Goal: Information Seeking & Learning: Learn about a topic

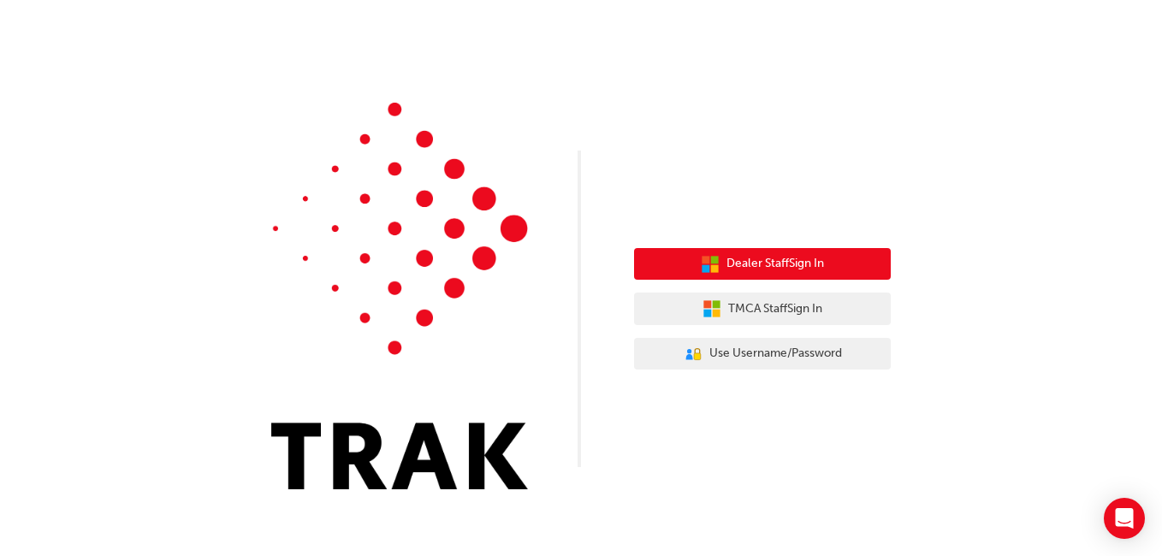
click at [780, 262] on span "Dealer Staff Sign In" at bounding box center [775, 264] width 98 height 20
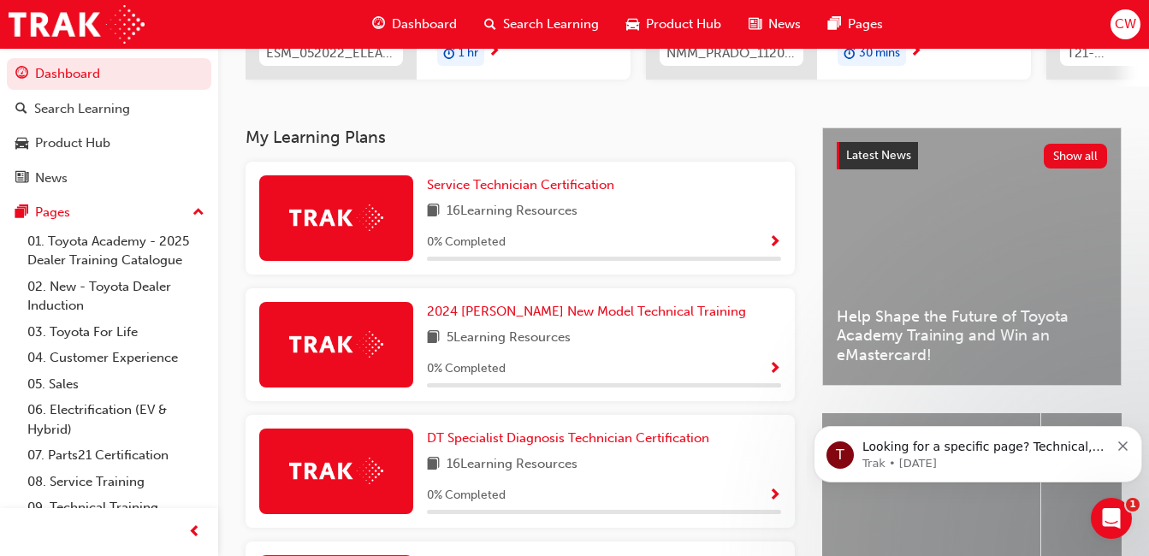
scroll to position [274, 0]
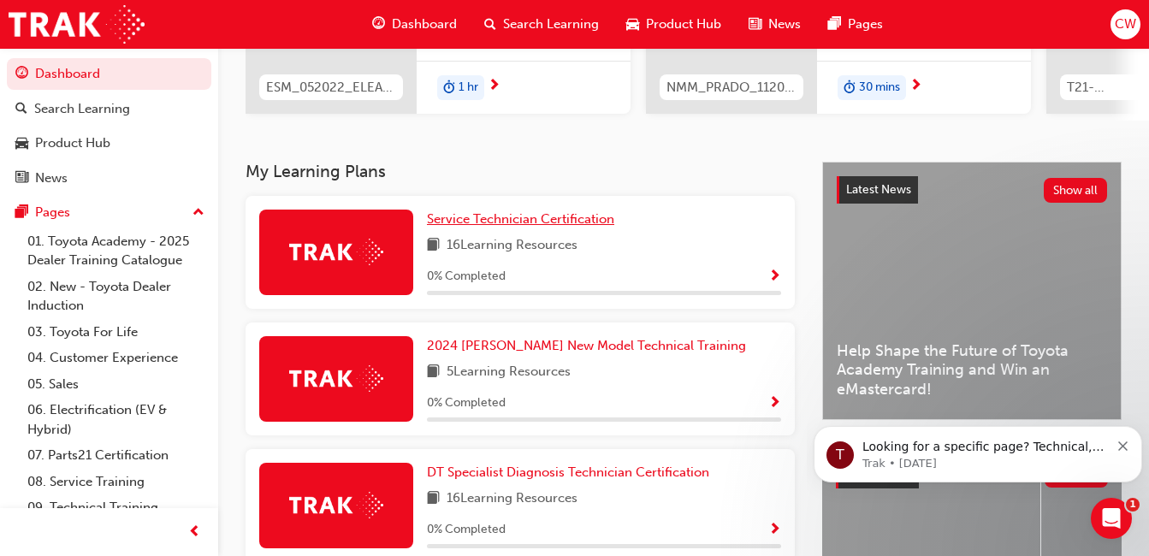
click at [531, 227] on span "Service Technician Certification" at bounding box center [520, 218] width 187 height 15
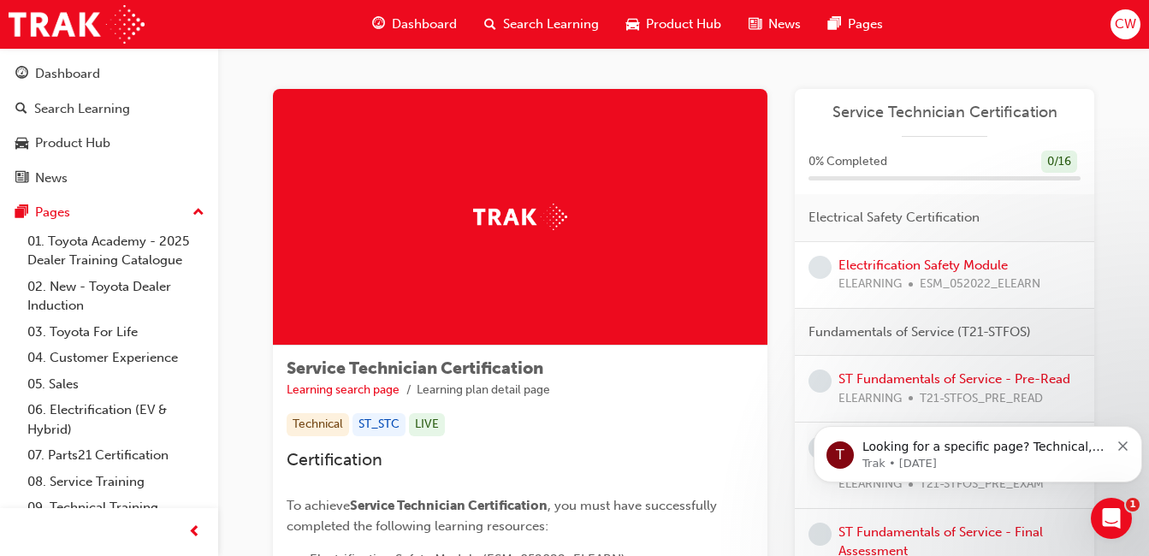
click at [1117, 445] on div "T Looking for a specific page? Technical, Toyota Network Training, Technical Tr…" at bounding box center [977, 454] width 303 height 34
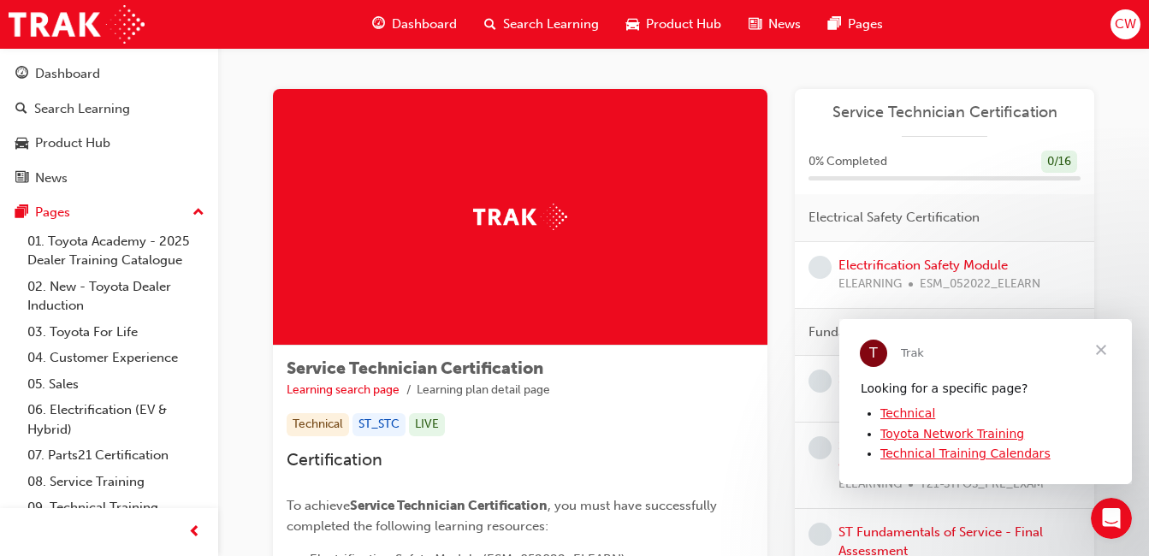
click at [1102, 346] on span "Close" at bounding box center [1101, 349] width 62 height 62
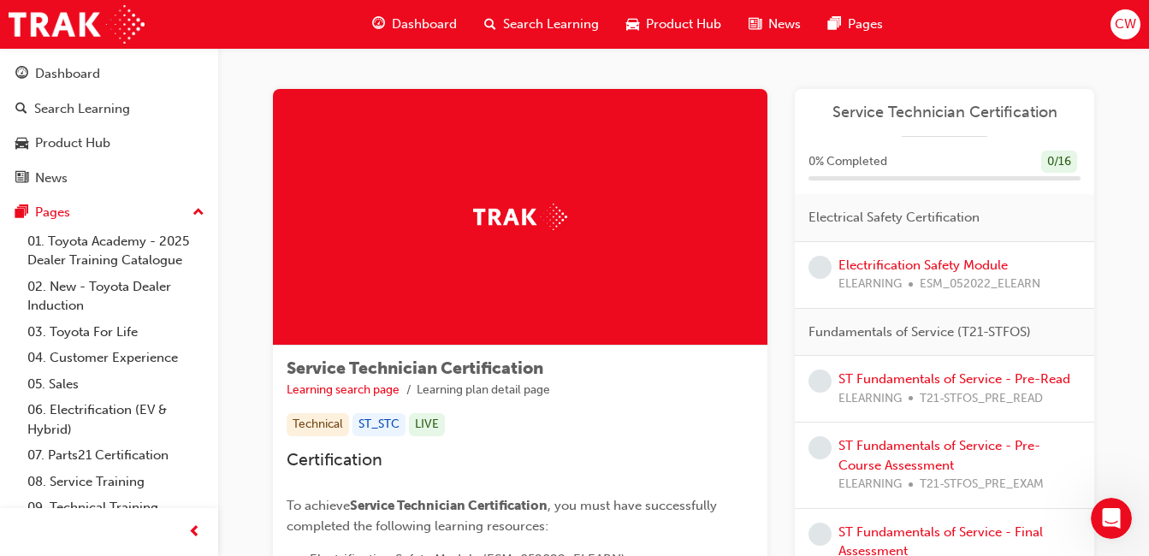
click at [513, 23] on span "Search Learning" at bounding box center [551, 25] width 96 height 20
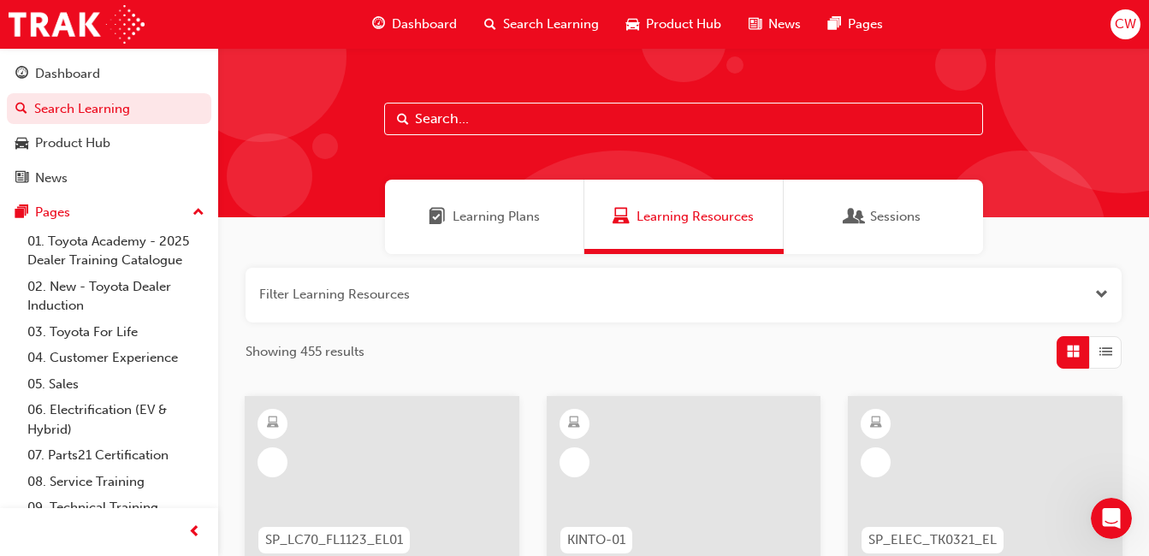
click at [489, 115] on input "text" at bounding box center [683, 119] width 599 height 33
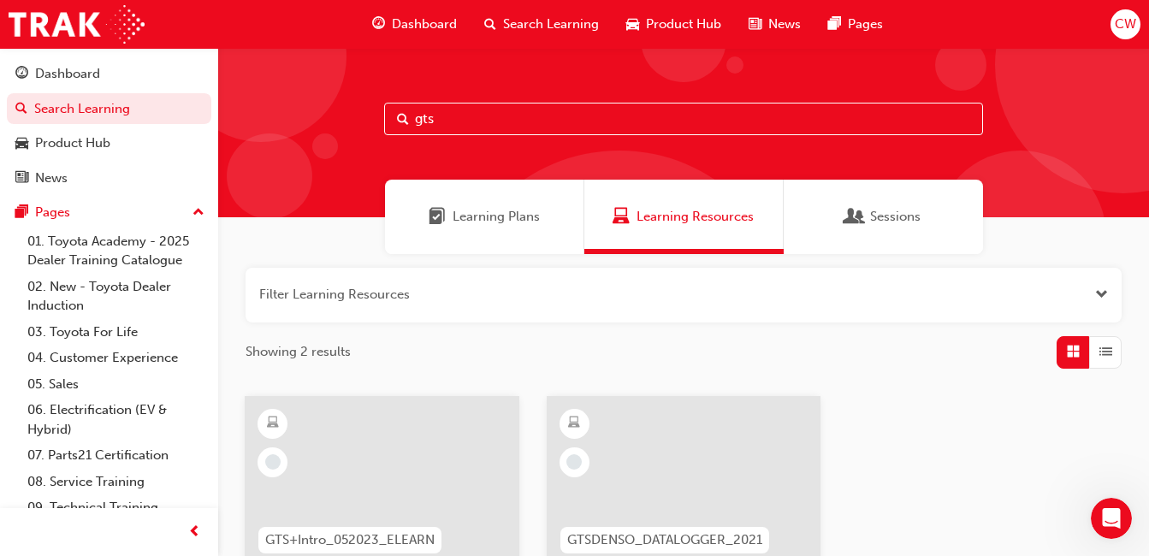
type input "gts"
click at [1000, 352] on div "Showing 2 results" at bounding box center [683, 352] width 876 height 33
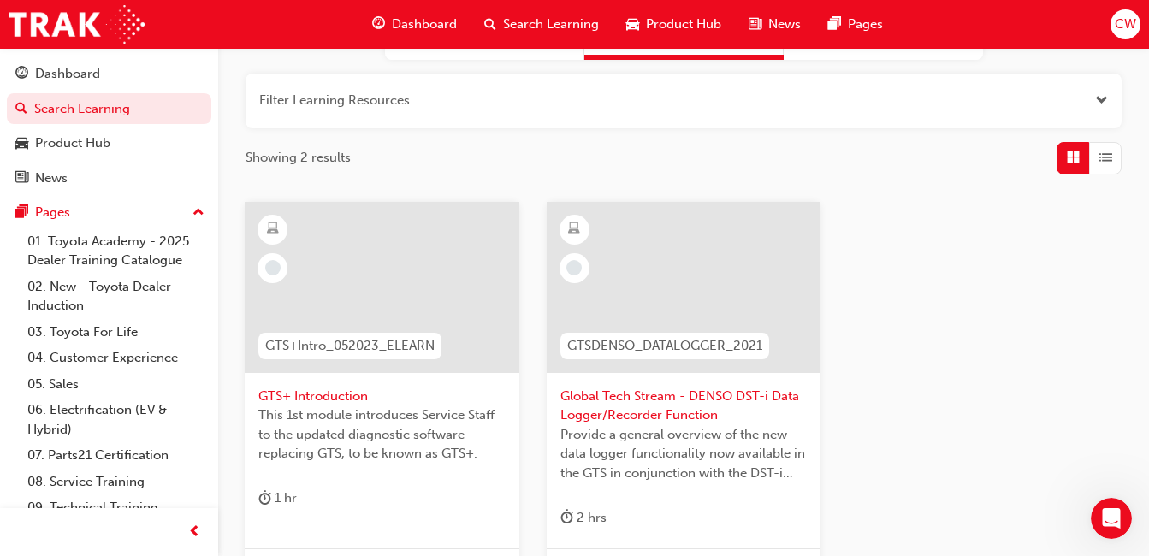
scroll to position [205, 0]
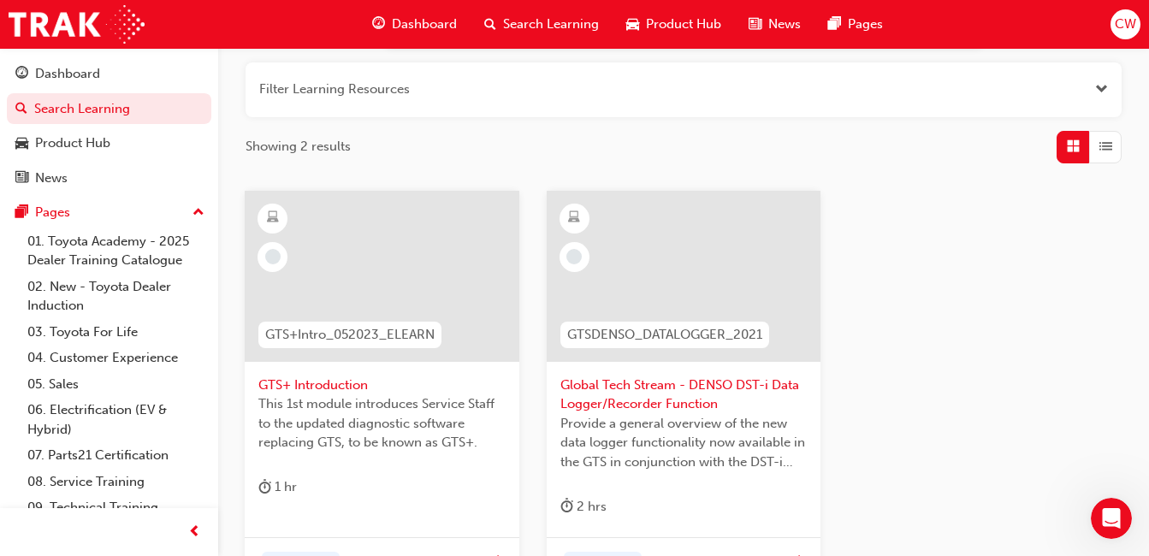
click at [336, 387] on span "GTS+ Introduction" at bounding box center [381, 385] width 247 height 20
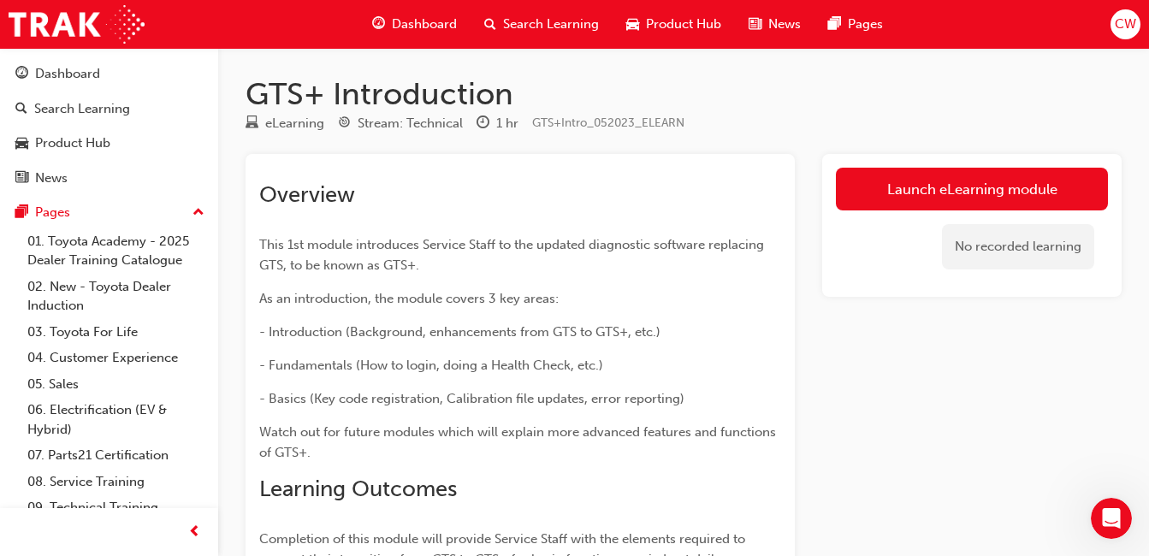
click at [912, 193] on link "Launch eLearning module" at bounding box center [972, 189] width 272 height 43
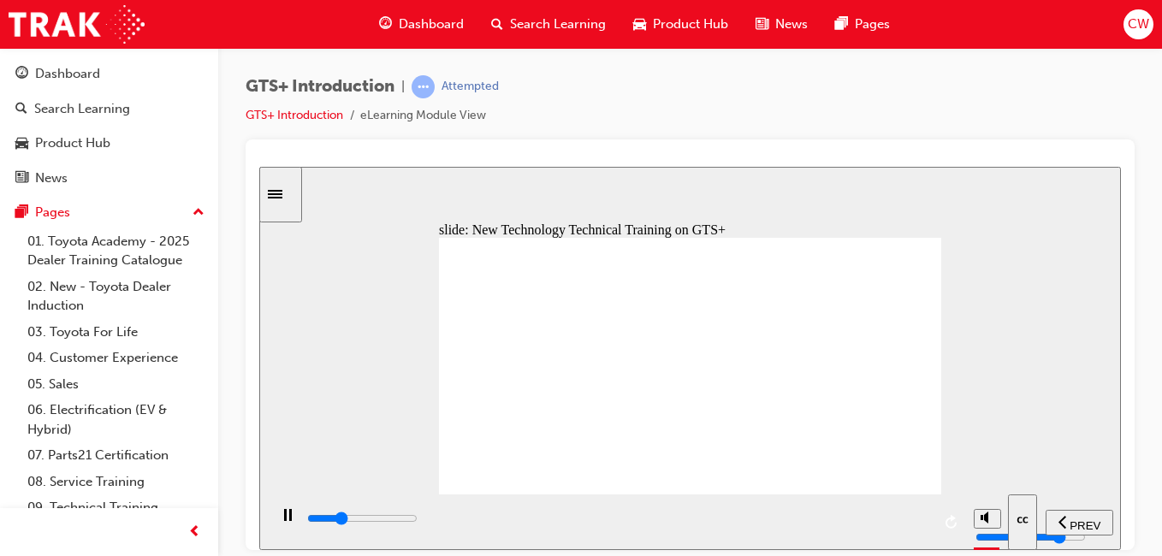
click at [1107, 392] on div "slide: New Technology Technical Training on GTS+ Rectangle New Technology Techn…" at bounding box center [689, 357] width 861 height 383
click at [1063, 411] on div "slide: New Technology Technical Training on GTS+ Rectangle New Technology Techn…" at bounding box center [689, 357] width 861 height 383
click at [984, 458] on polygon "volume" at bounding box center [986, 452] width 4 height 12
type input "29600"
type input "0"
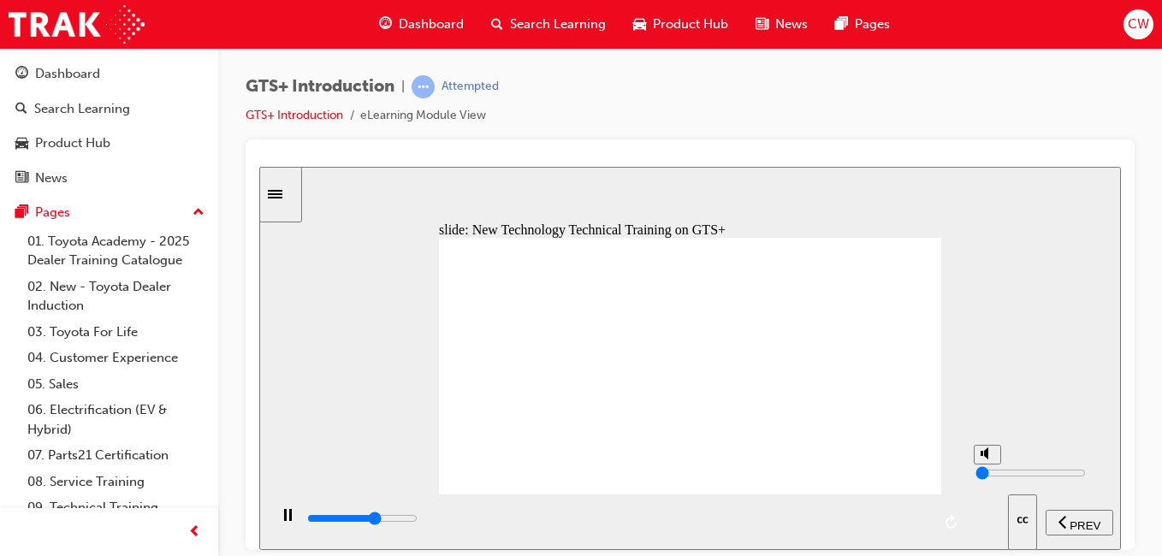
click at [984, 458] on polygon "volume" at bounding box center [986, 452] width 4 height 12
type input "30300"
type input "8"
type input "32500"
type input "10"
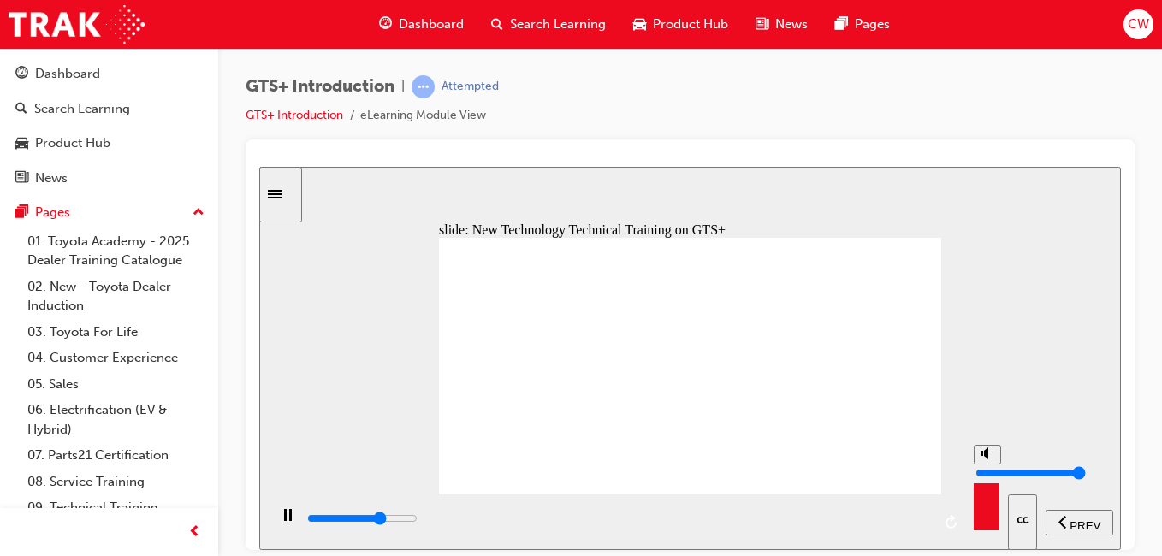
type input "32900"
drag, startPoint x: 986, startPoint y: 456, endPoint x: 986, endPoint y: 430, distance: 25.7
type input "10"
click at [986, 465] on input "volume" at bounding box center [1030, 472] width 110 height 14
type input "40500"
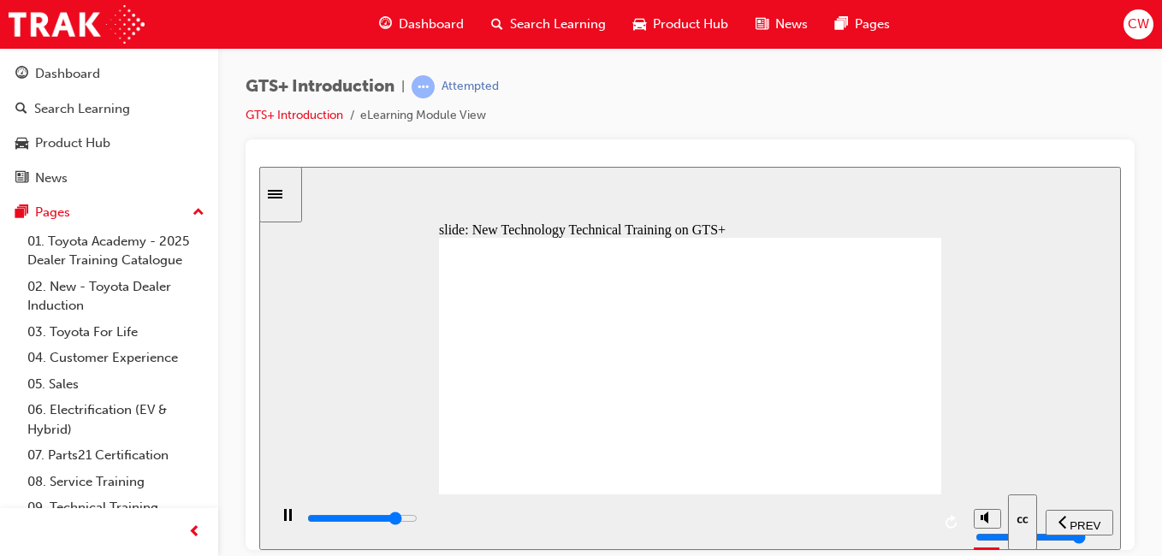
type input "9"
type input "40800"
type input "8"
type input "41400"
type input "7"
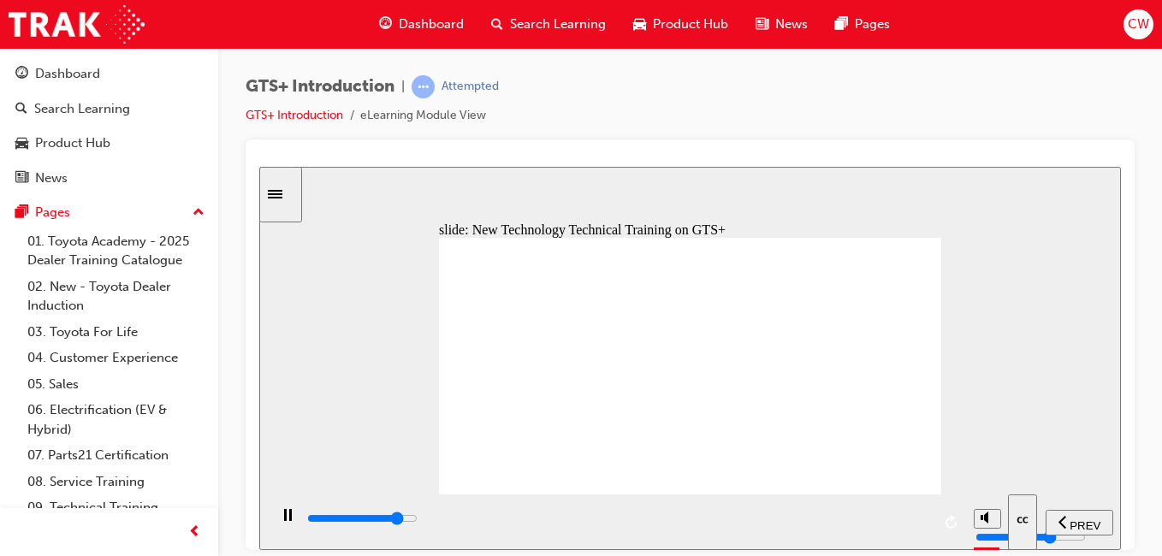
type input "41700"
type input "6"
type input "41900"
type input "5"
type input "42300"
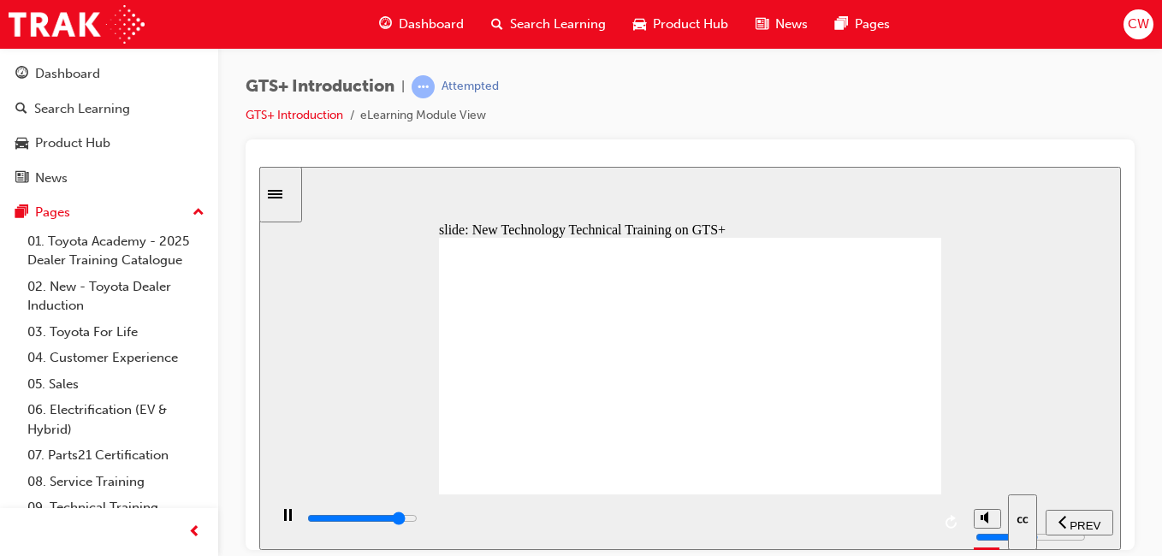
type input "4"
type input "42500"
type input "3"
type input "42800"
type input "2"
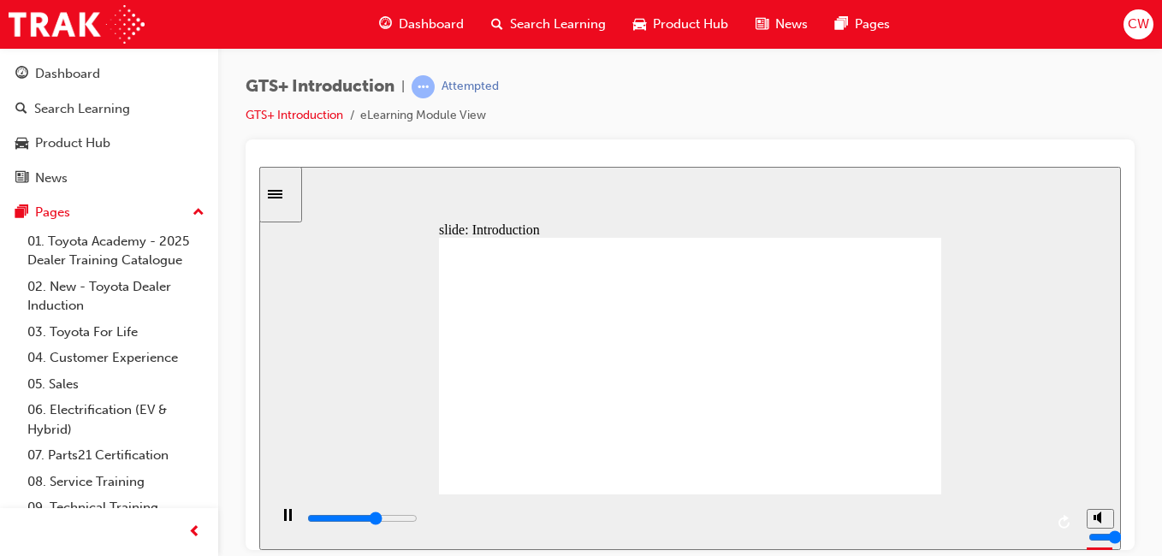
type input "4400"
type input "4"
type input "4400"
type input "5"
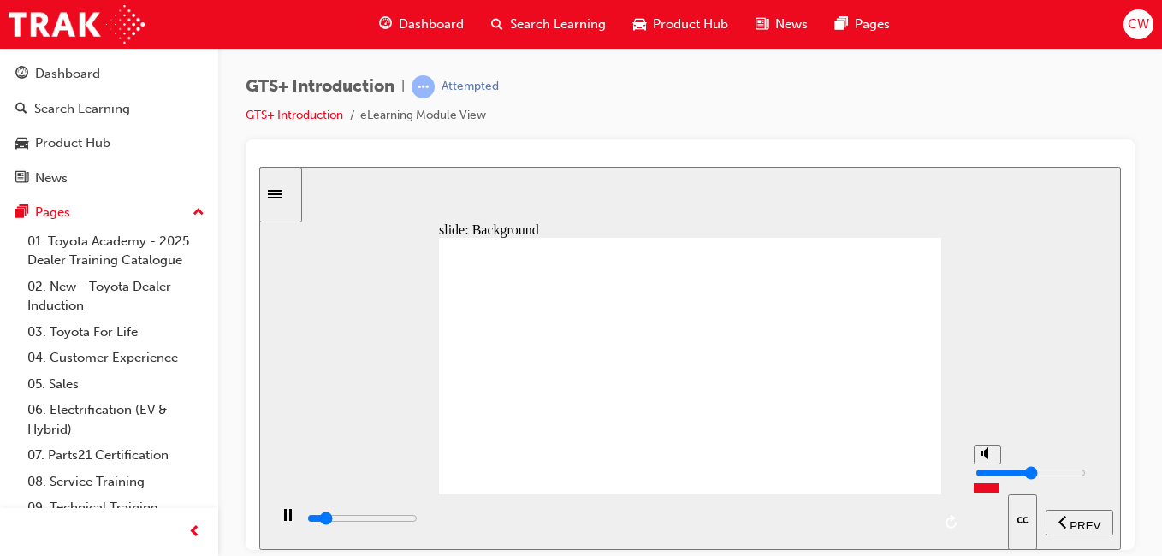
type input "4500"
type input "9"
type input "4500"
type input "10"
type input "4800"
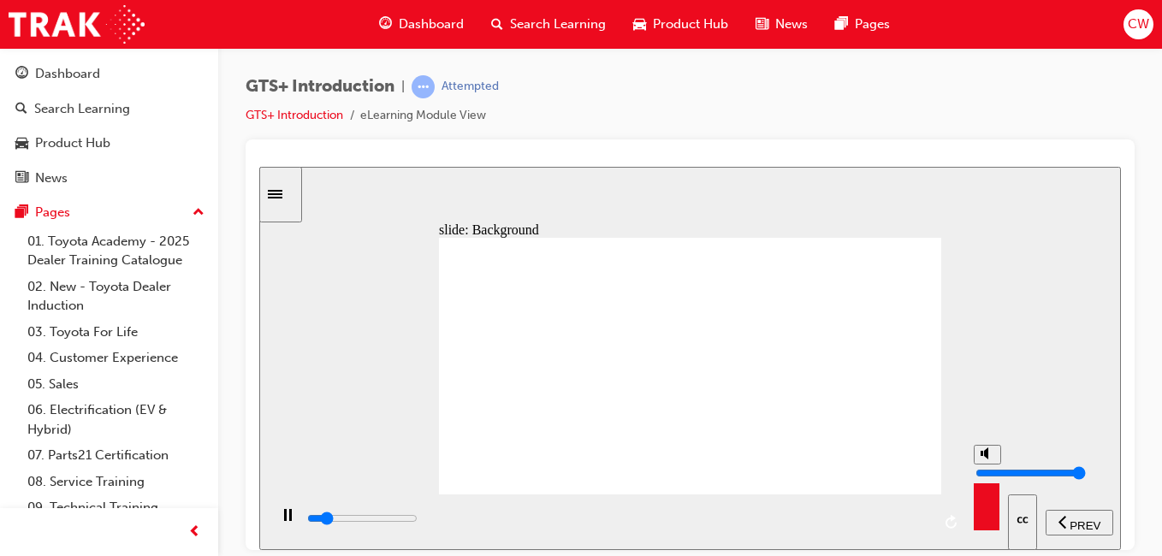
drag, startPoint x: 985, startPoint y: 481, endPoint x: 984, endPoint y: 413, distance: 67.6
type input "10"
click at [984, 465] on input "volume" at bounding box center [1030, 472] width 110 height 14
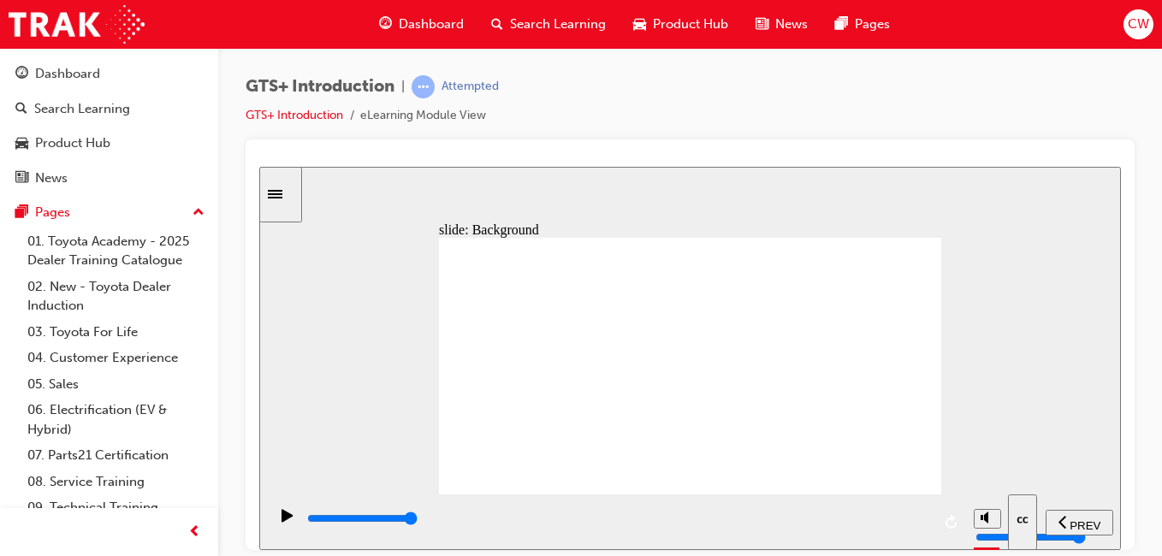
click at [469, 523] on div "playback controls" at bounding box center [617, 518] width 625 height 19
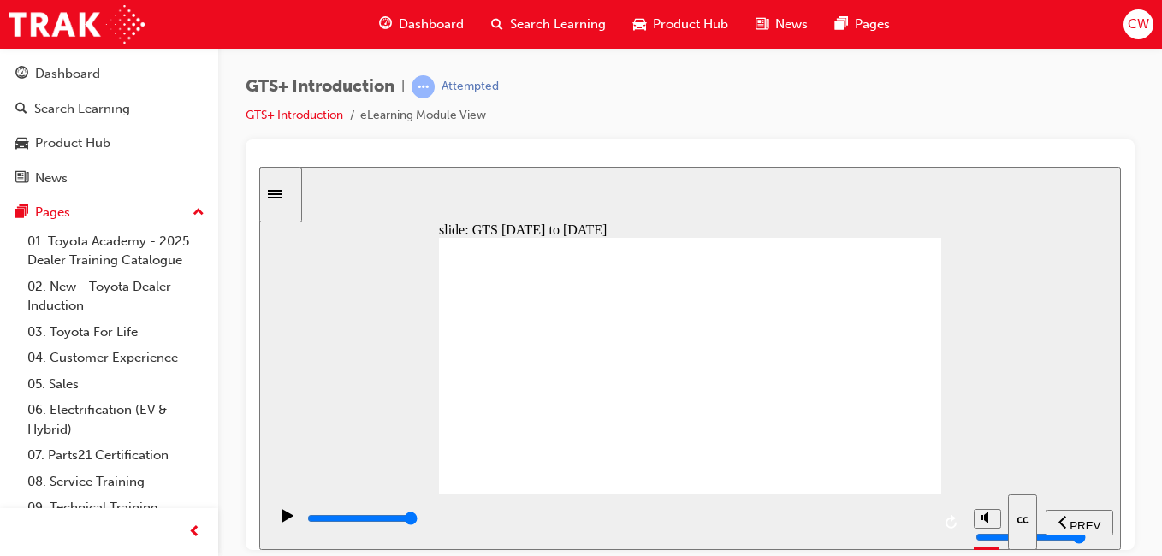
click at [1020, 518] on icon "Closed captions." at bounding box center [1022, 520] width 16 height 14
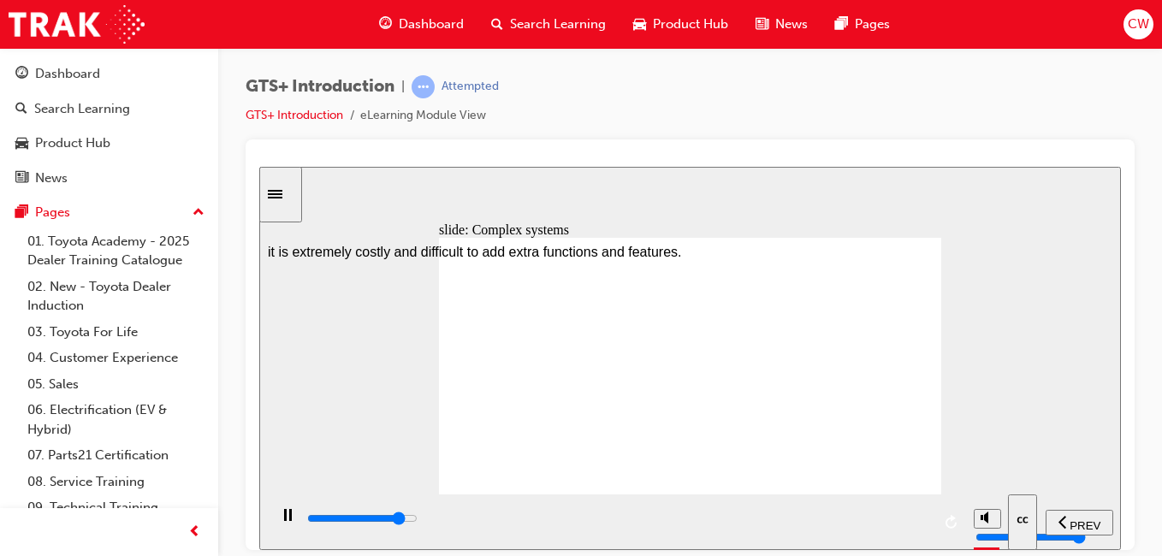
click at [1015, 520] on icon "Closed captions." at bounding box center [1022, 520] width 16 height 14
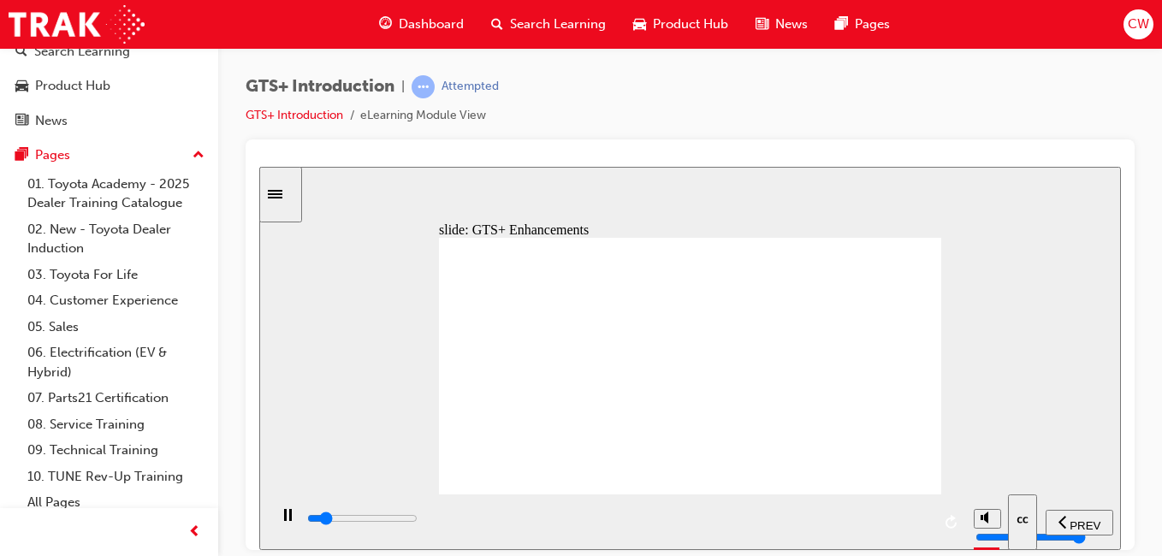
scroll to position [67, 0]
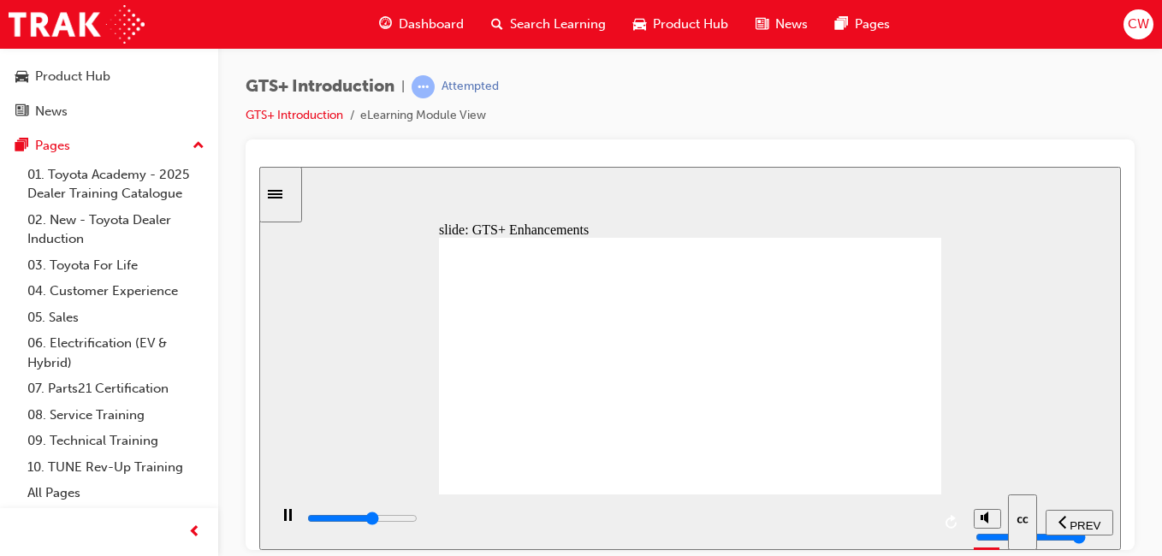
click at [275, 514] on div "play/pause" at bounding box center [287, 522] width 29 height 29
click at [281, 521] on icon "play/pause" at bounding box center [286, 514] width 11 height 13
click at [286, 522] on icon "play/pause" at bounding box center [287, 515] width 12 height 14
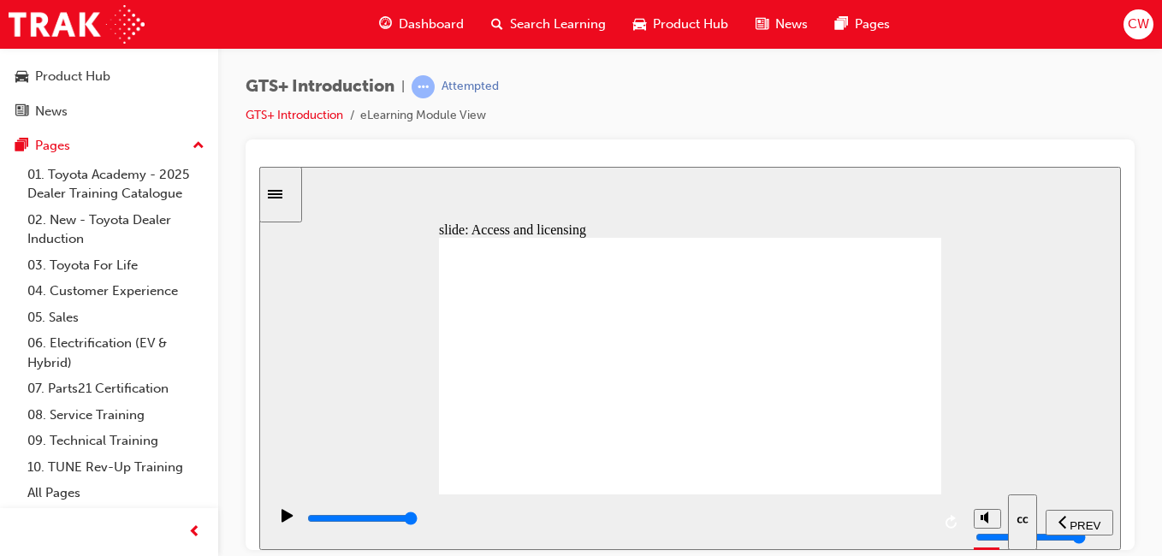
click at [283, 389] on div "slide: Access and licensing Multiply 1 Close Rectangle 2 Multiply 1 Close Recta…" at bounding box center [689, 357] width 861 height 383
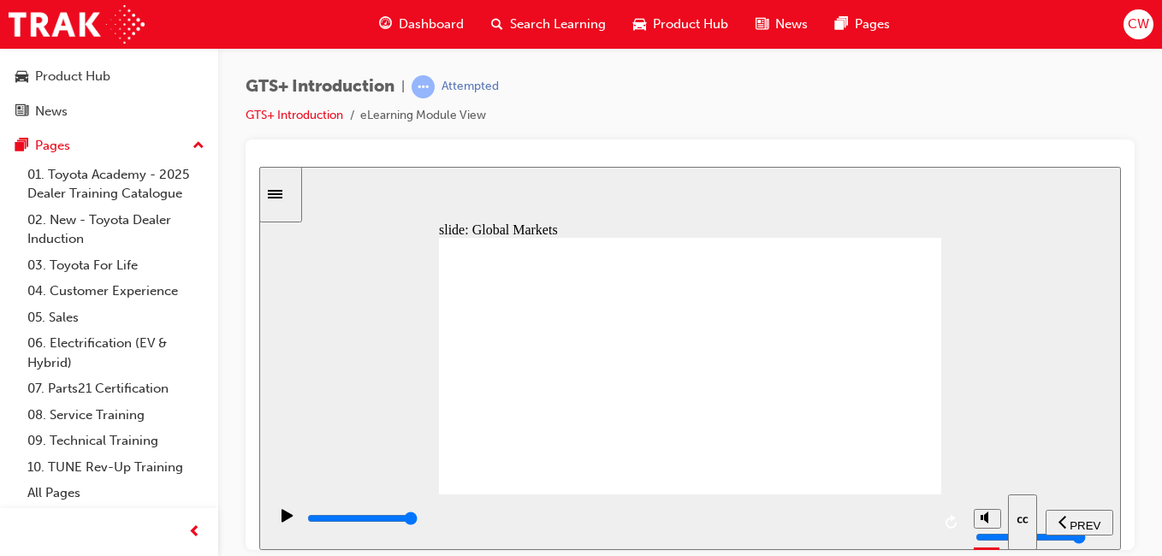
click at [282, 193] on icon "Sidebar Toggle" at bounding box center [275, 193] width 15 height 9
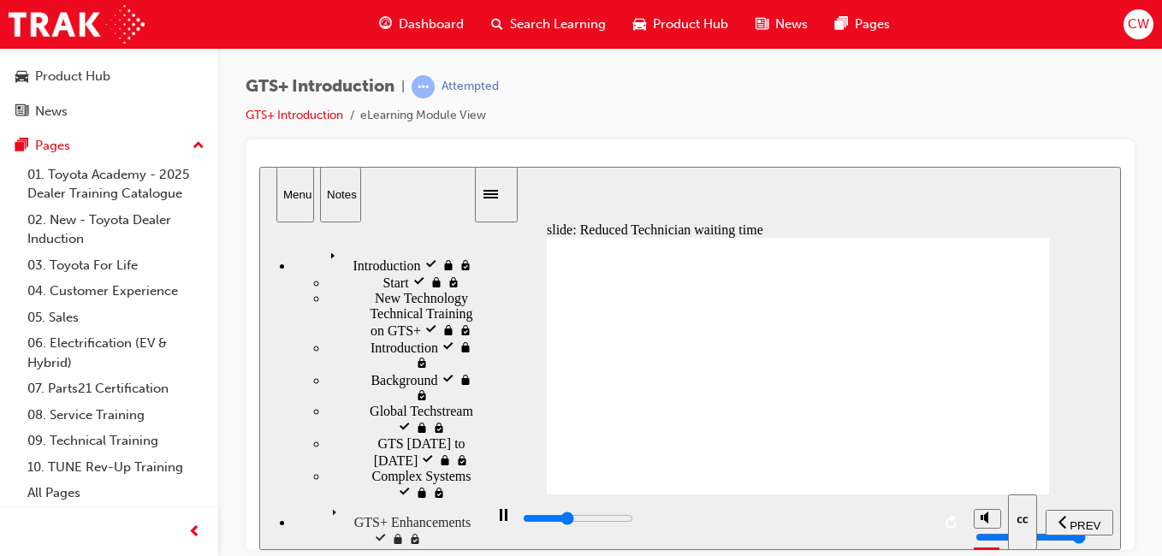
type input "21600"
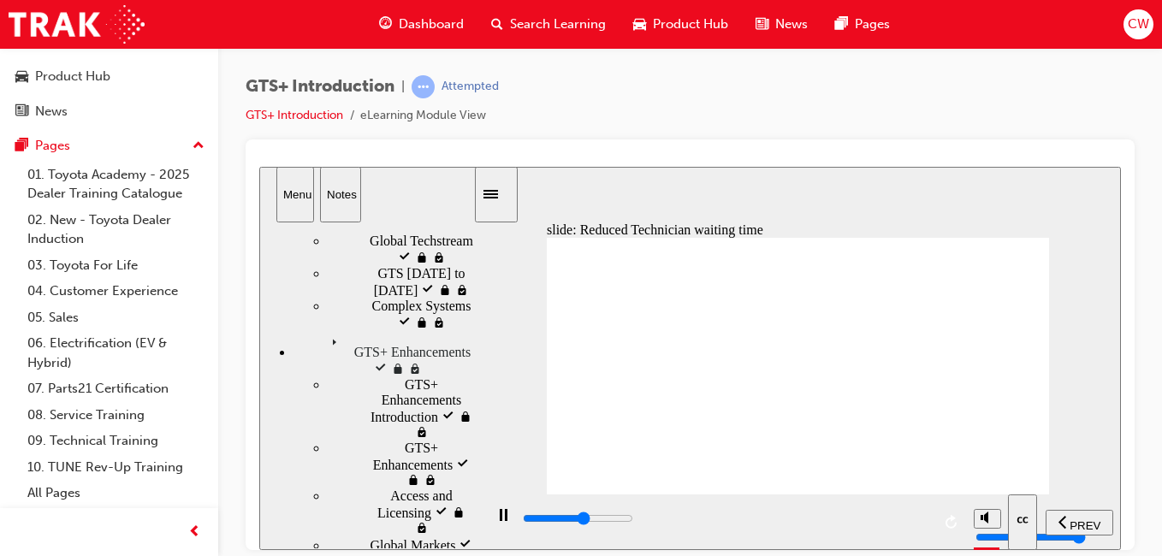
scroll to position [0, 0]
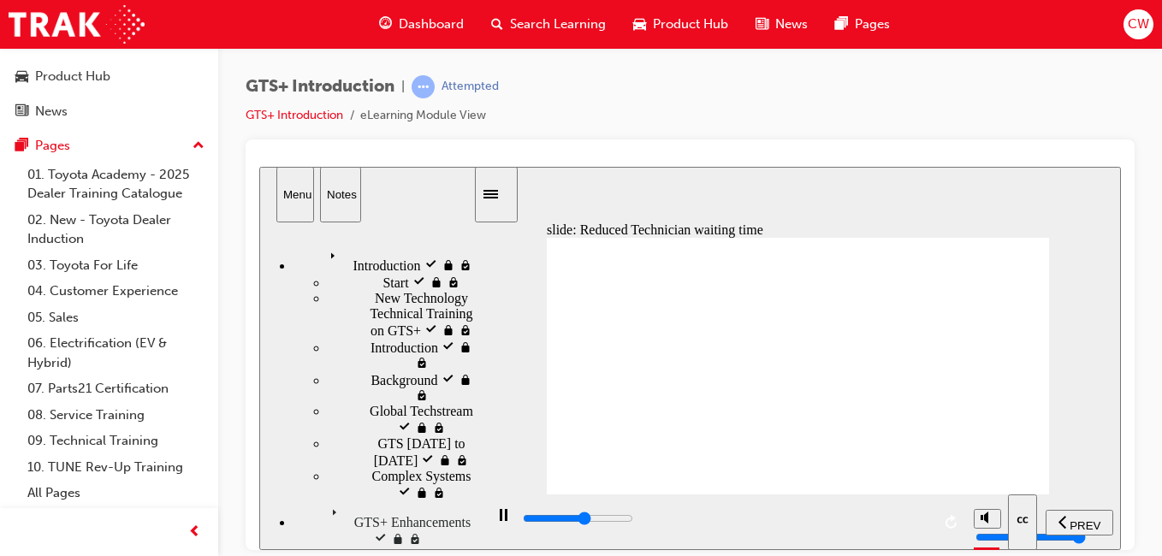
drag, startPoint x: 468, startPoint y: 263, endPoint x: 671, endPoint y: 316, distance: 210.1
click at [412, 166] on html "Big data collection DTC/FF Data Monitor (OK) (OK) (OK) (OK) Big data collection…" at bounding box center [689, 357] width 861 height 383
click at [498, 193] on icon "Sidebar Toggle" at bounding box center [490, 193] width 15 height 9
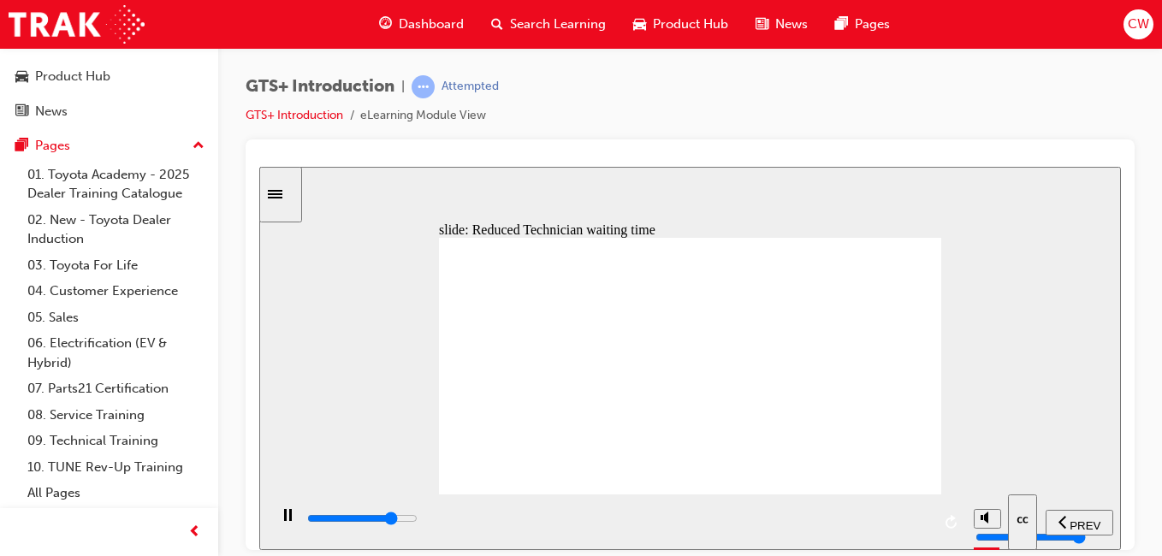
click at [403, 24] on span "Dashboard" at bounding box center [431, 25] width 65 height 20
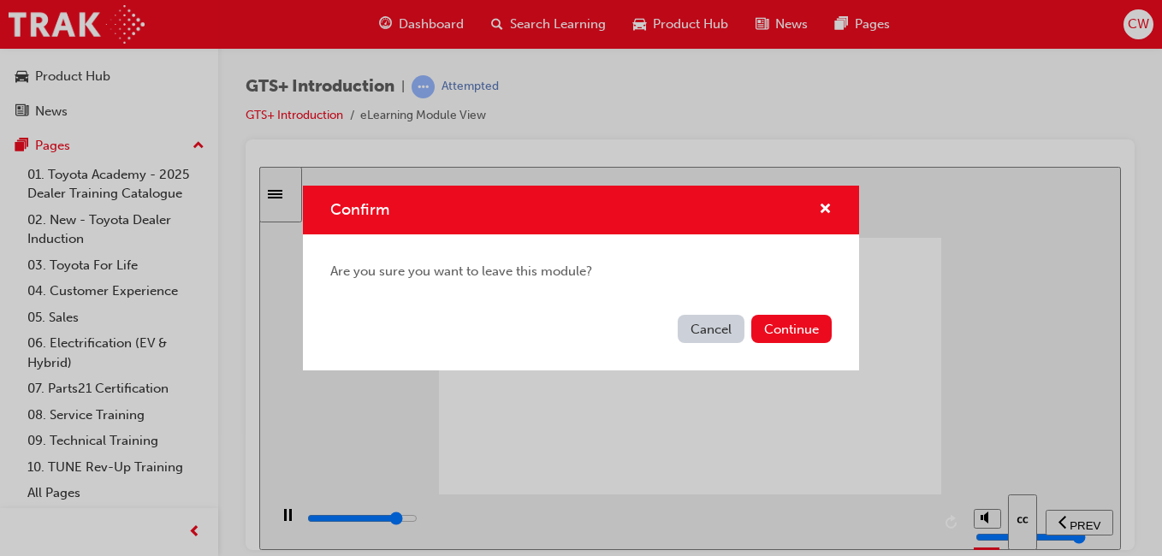
type input "47200"
click at [805, 327] on button "Continue" at bounding box center [791, 329] width 80 height 28
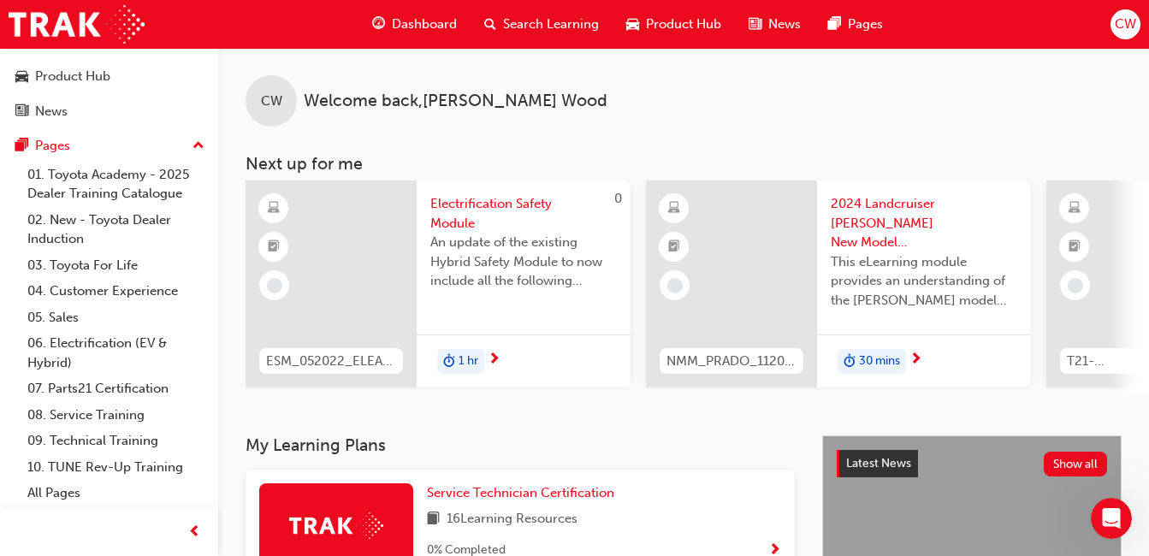
click at [1122, 21] on span "CW" at bounding box center [1124, 25] width 21 height 20
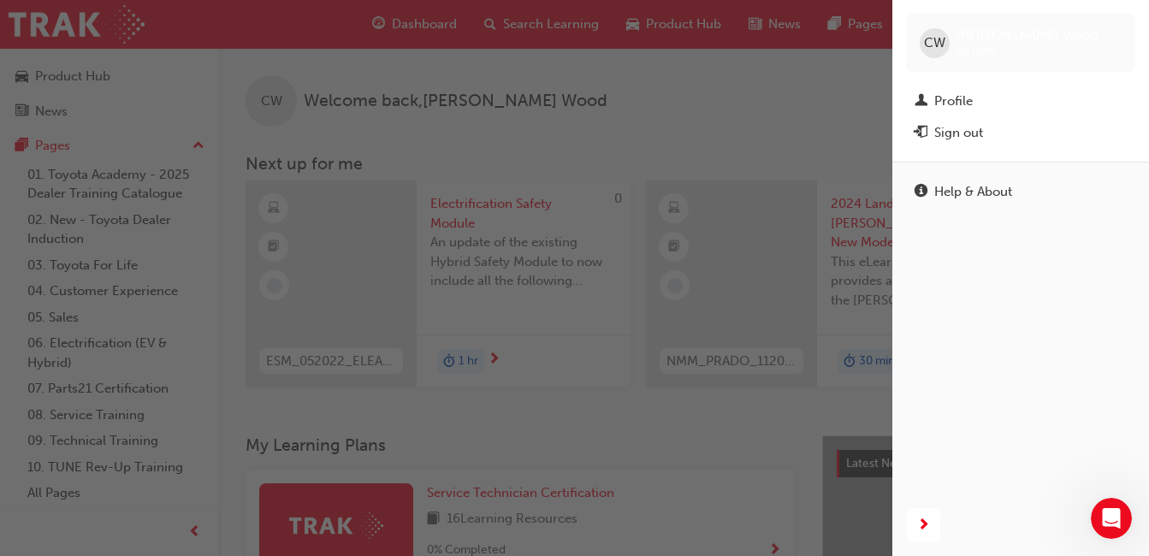
click at [960, 133] on div "Sign out" at bounding box center [958, 133] width 49 height 20
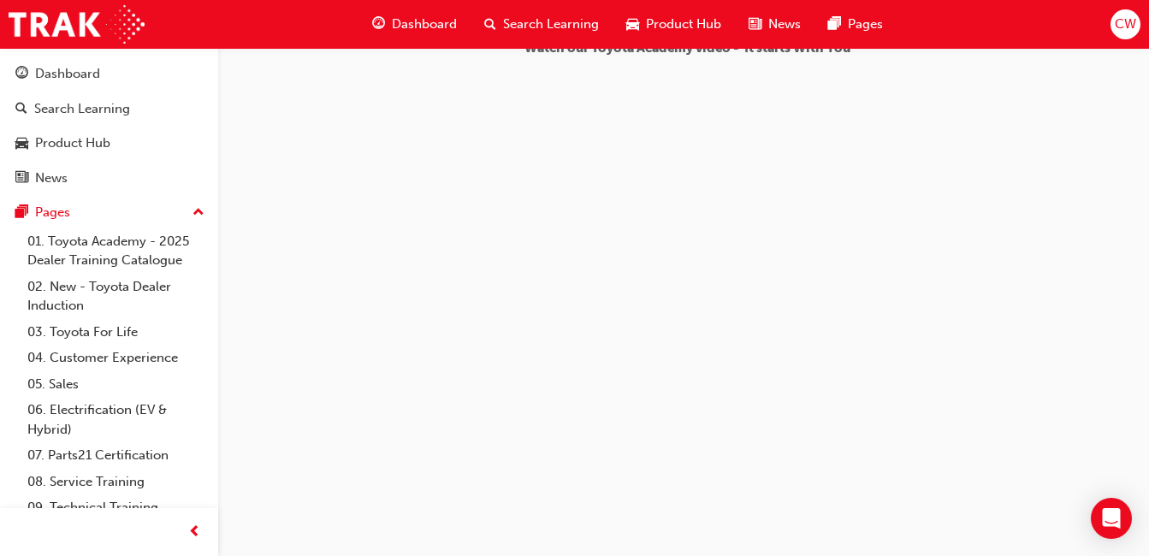
scroll to position [776, 0]
